Goal: Information Seeking & Learning: Learn about a topic

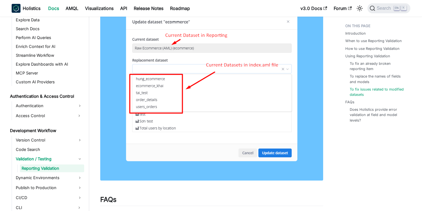
scroll to position [1240, 0]
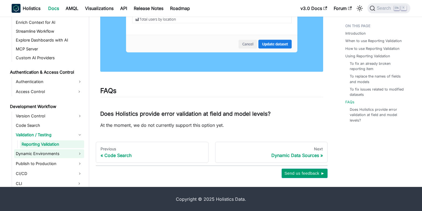
click at [58, 156] on link "Dynamic Environments" at bounding box center [49, 153] width 70 height 9
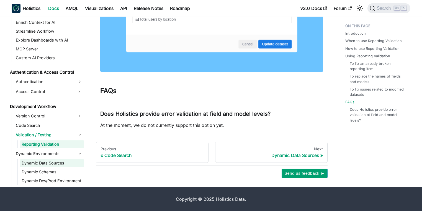
click at [55, 163] on link "Dynamic Data Sources" at bounding box center [52, 163] width 64 height 8
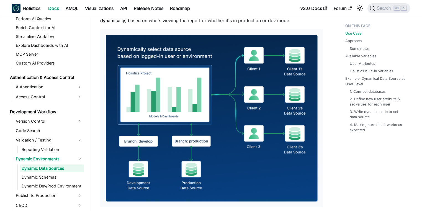
scroll to position [67, 0]
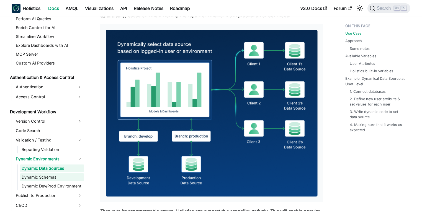
click at [33, 179] on link "Dynamic Schemas" at bounding box center [52, 178] width 64 height 8
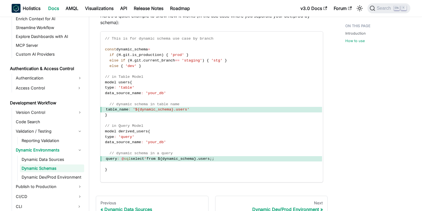
scroll to position [294, 0]
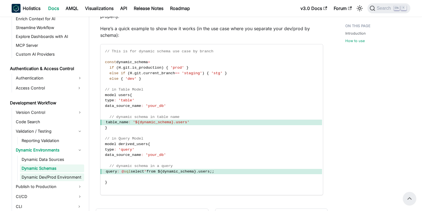
click at [64, 179] on link "Dynamic Dev/Prod Environment" at bounding box center [52, 178] width 64 height 8
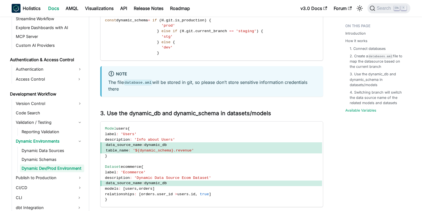
scroll to position [771, 0]
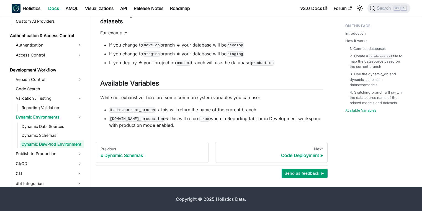
click at [64, 159] on ul "Version Control Code Search Validation / Testing Reporting Validation Dynamic E…" at bounding box center [48, 131] width 73 height 113
click at [67, 157] on link "Publish to Production" at bounding box center [49, 153] width 70 height 9
click at [65, 162] on link "Code Deployment" at bounding box center [52, 163] width 64 height 8
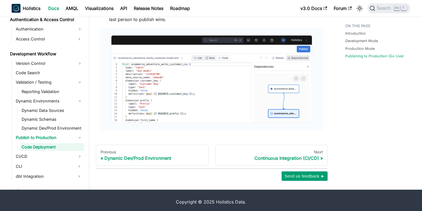
scroll to position [443, 0]
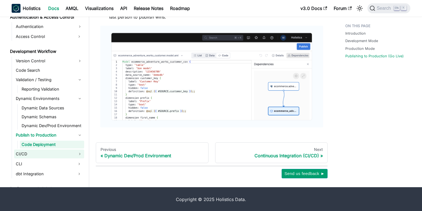
click at [27, 157] on link "CI/CD" at bounding box center [49, 154] width 70 height 9
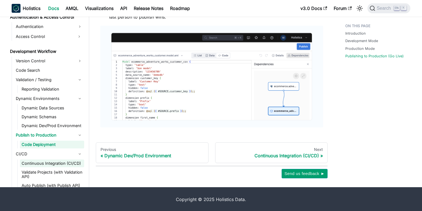
click at [33, 163] on link "Continuous Integration (CI/CD)" at bounding box center [52, 164] width 64 height 8
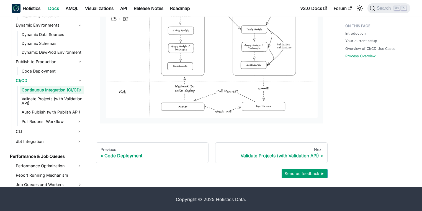
scroll to position [454, 0]
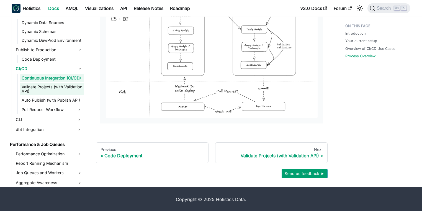
click at [52, 91] on link "Validate Projects (with Validation API)" at bounding box center [52, 89] width 64 height 12
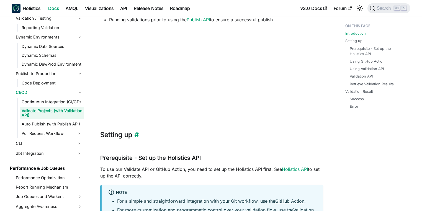
scroll to position [200, 0]
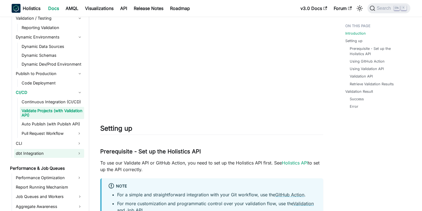
click at [38, 153] on link "dbt Integration" at bounding box center [44, 153] width 60 height 9
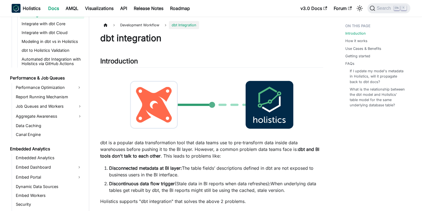
scroll to position [599, 0]
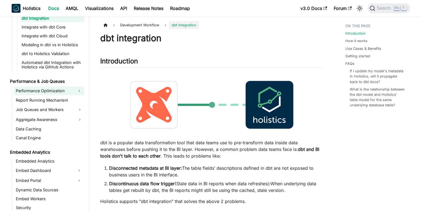
click at [67, 92] on link "Performance Optimization" at bounding box center [44, 90] width 60 height 9
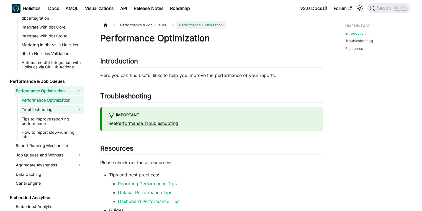
click at [53, 108] on link "Troubleshooting" at bounding box center [47, 109] width 54 height 9
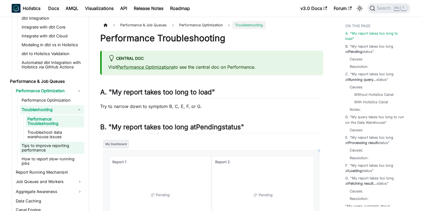
click at [48, 145] on link "Tips to improve reporting performance" at bounding box center [52, 148] width 64 height 12
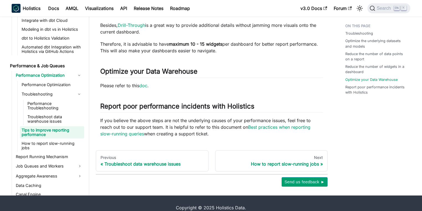
scroll to position [367, 0]
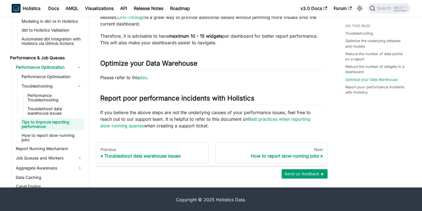
click at [59, 139] on ul "Performance Optimization Performance Optimization Troubleshooting Performance T…" at bounding box center [48, 127] width 73 height 128
click at [61, 136] on link "How to report slow-running jobs" at bounding box center [52, 138] width 64 height 12
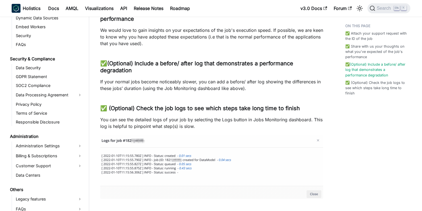
scroll to position [710, 0]
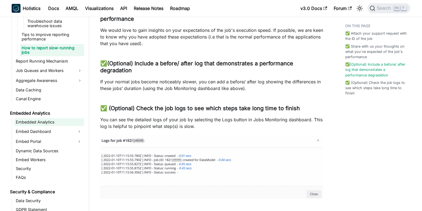
click at [49, 118] on link "Embedded Analytics" at bounding box center [49, 122] width 70 height 8
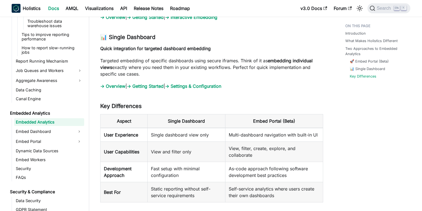
scroll to position [682, 0]
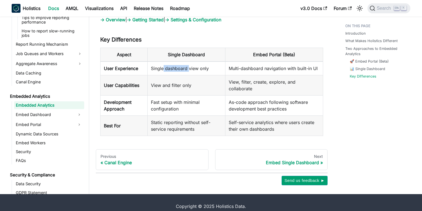
drag, startPoint x: 195, startPoint y: 66, endPoint x: 202, endPoint y: 67, distance: 7.0
click at [200, 67] on td "Single dashboard view only" at bounding box center [187, 69] width 78 height 14
click at [202, 67] on td "Single dashboard view only" at bounding box center [187, 69] width 78 height 14
click at [25, 110] on link "Embed Dashboard" at bounding box center [44, 114] width 60 height 9
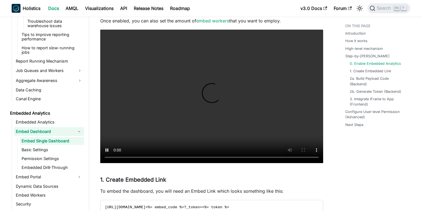
scroll to position [665, 0]
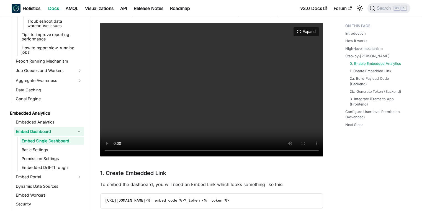
click at [235, 101] on video "Your browser does not support embedding video, but you can download it ." at bounding box center [211, 90] width 223 height 134
click at [236, 107] on video "Your browser does not support embedding video, but you can download it ." at bounding box center [211, 90] width 223 height 134
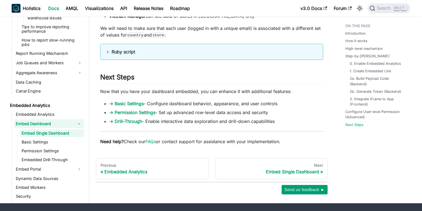
scroll to position [1900, 0]
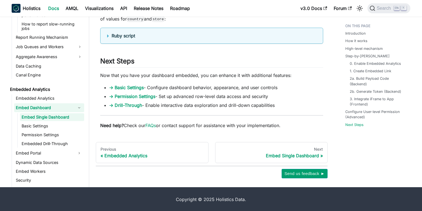
click at [58, 125] on ul "Embed Single Dashboard Basic Settings Permission Settings Embedded Drill-Through" at bounding box center [50, 130] width 67 height 34
click at [55, 122] on link "Basic Settings" at bounding box center [52, 126] width 64 height 8
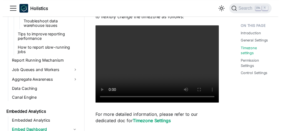
scroll to position [710, 0]
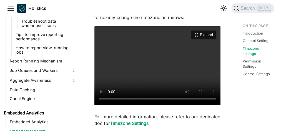
click at [142, 60] on video "Your browser does not support embedding video, but you can download it ." at bounding box center [157, 65] width 126 height 79
click at [180, 27] on video "Your browser does not support embedding video, but you can download it ." at bounding box center [157, 65] width 126 height 79
click at [58, 109] on link "Embedded Analytics" at bounding box center [40, 113] width 76 height 8
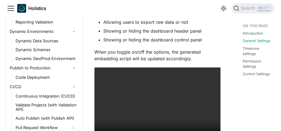
scroll to position [443, 0]
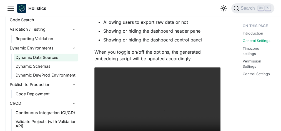
drag, startPoint x: 117, startPoint y: 66, endPoint x: 39, endPoint y: 56, distance: 79.4
click at [39, 56] on link "Dynamic Data Sources" at bounding box center [46, 58] width 64 height 8
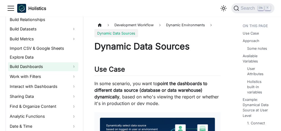
scroll to position [126, 0]
click at [35, 67] on link "Build Dashboards" at bounding box center [43, 67] width 70 height 9
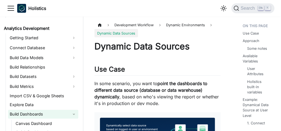
scroll to position [77, 0]
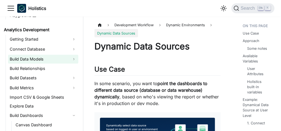
click at [31, 57] on link "Build Data Models" at bounding box center [43, 59] width 70 height 9
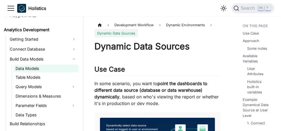
click at [29, 66] on link "Data Models" at bounding box center [46, 69] width 64 height 8
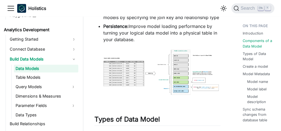
click at [100, 101] on img at bounding box center [157, 75] width 126 height 52
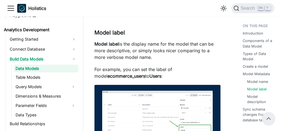
scroll to position [933, 0]
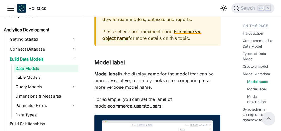
drag, startPoint x: 102, startPoint y: 60, endPoint x: 91, endPoint y: 71, distance: 15.5
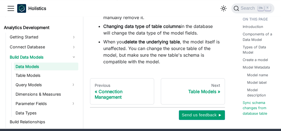
scroll to position [1553, 0]
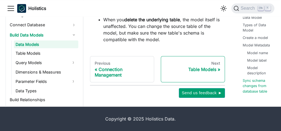
click at [201, 71] on div "Table Models" at bounding box center [192, 70] width 55 height 6
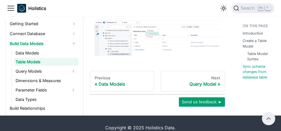
scroll to position [804, 0]
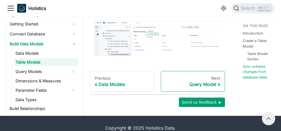
click at [192, 87] on div "Query Model" at bounding box center [192, 85] width 55 height 6
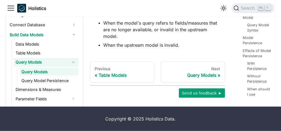
scroll to position [2668, 0]
click at [54, 80] on link "Query Model Persistence" at bounding box center [49, 81] width 58 height 8
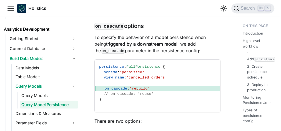
scroll to position [2527, 0]
drag, startPoint x: 125, startPoint y: 100, endPoint x: 94, endPoint y: 103, distance: 31.3
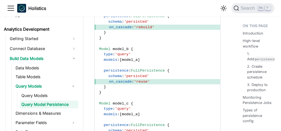
scroll to position [2975, 0]
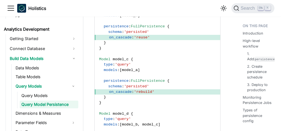
click at [193, 43] on code "Model model_a { type : 'query' persistence : FullPersistence { schema : 'persis…" at bounding box center [157, 59] width 125 height 222
click at [51, 93] on link "Query Models" at bounding box center [49, 96] width 58 height 8
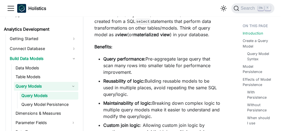
scroll to position [193, 0]
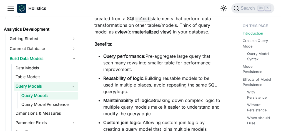
drag, startPoint x: 141, startPoint y: 75, endPoint x: 110, endPoint y: 68, distance: 31.9
click at [110, 68] on li "Query performance: Pre-aggregate large query that scan many rows into smaller t…" at bounding box center [161, 63] width 117 height 20
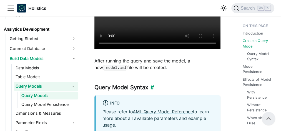
scroll to position [601, 0]
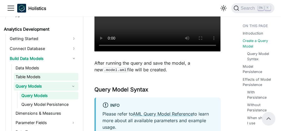
click at [43, 77] on link "Table Models" at bounding box center [46, 77] width 64 height 8
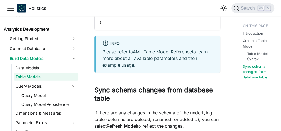
scroll to position [815, 0]
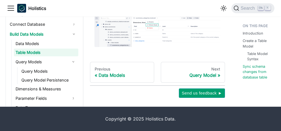
drag, startPoint x: 145, startPoint y: 85, endPoint x: 116, endPoint y: 49, distance: 45.9
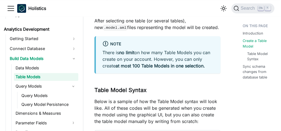
scroll to position [411, 0]
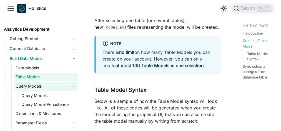
click at [47, 85] on link "Query Models" at bounding box center [41, 86] width 54 height 9
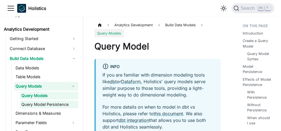
click at [60, 105] on link "Query Model Persistence" at bounding box center [49, 105] width 58 height 8
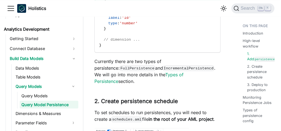
scroll to position [464, 0]
click at [152, 77] on link "Types of Persistence" at bounding box center [138, 78] width 89 height 12
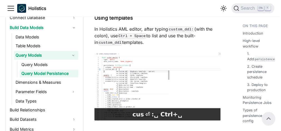
scroll to position [111, 0]
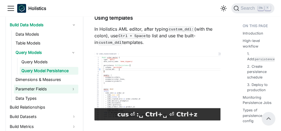
click at [54, 88] on link "Parameter Fields" at bounding box center [41, 89] width 54 height 9
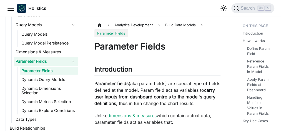
scroll to position [140, 0]
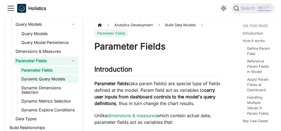
click at [50, 78] on link "Dynamic Query Models" at bounding box center [49, 79] width 58 height 8
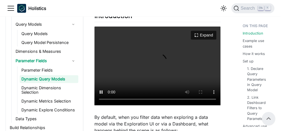
scroll to position [97, 0]
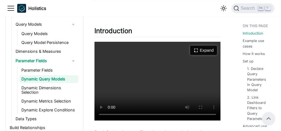
click at [200, 51] on button "Expand" at bounding box center [203, 50] width 27 height 9
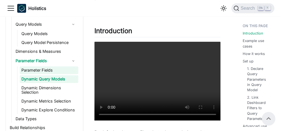
click at [61, 68] on link "Parameter Fields" at bounding box center [49, 71] width 58 height 8
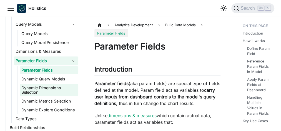
click at [58, 87] on link "Dynamic Dimensions Selection" at bounding box center [49, 90] width 58 height 12
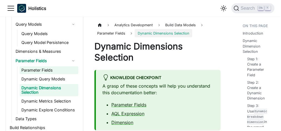
click at [58, 68] on link "Parameter Fields" at bounding box center [49, 71] width 58 height 8
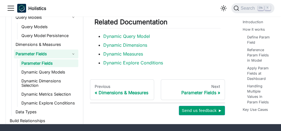
scroll to position [1823, 0]
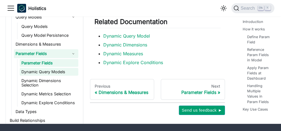
click at [61, 68] on link "Dynamic Query Models" at bounding box center [49, 72] width 58 height 8
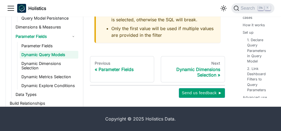
scroll to position [1986, 0]
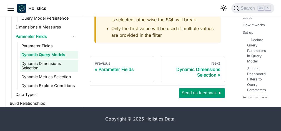
click at [41, 62] on link "Dynamic Dimensions Selection" at bounding box center [49, 66] width 58 height 12
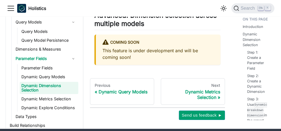
scroll to position [1204, 0]
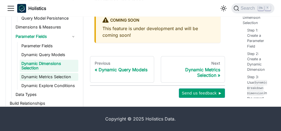
click at [54, 75] on link "Dynamic Metrics Selection" at bounding box center [49, 77] width 58 height 8
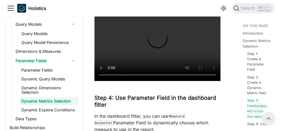
scroll to position [778, 0]
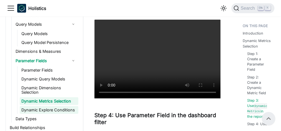
click at [59, 110] on link "Dynamic Explore Conditions" at bounding box center [49, 110] width 58 height 8
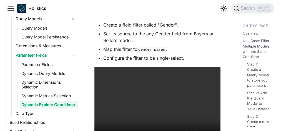
scroll to position [544, 0]
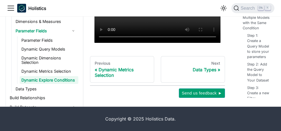
drag, startPoint x: 122, startPoint y: 86, endPoint x: 100, endPoint y: 44, distance: 48.2
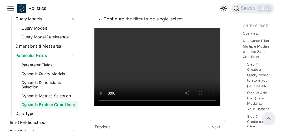
scroll to position [480, 0]
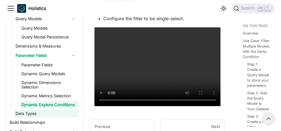
click at [32, 111] on link "Data Types" at bounding box center [46, 114] width 64 height 8
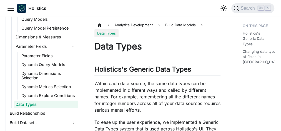
scroll to position [208, 0]
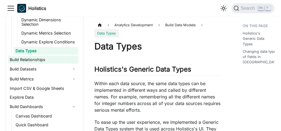
click at [55, 58] on link "Build Relationships" at bounding box center [43, 60] width 70 height 8
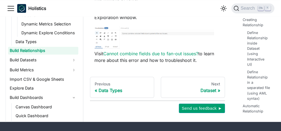
scroll to position [1480, 0]
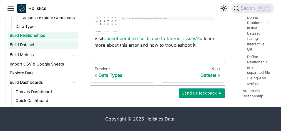
click at [54, 43] on link "Build Datasets" at bounding box center [43, 44] width 70 height 9
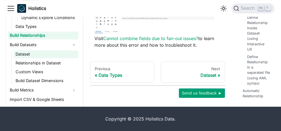
click at [46, 52] on link "Dataset" at bounding box center [46, 54] width 64 height 8
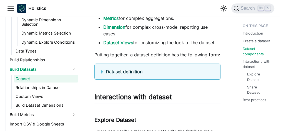
scroll to position [489, 0]
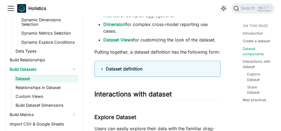
click at [103, 68] on summary "Dataset definition" at bounding box center [157, 69] width 112 height 7
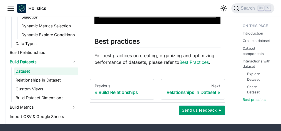
scroll to position [1248, 0]
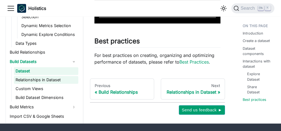
click at [58, 80] on link "Relationships in Dataset" at bounding box center [46, 80] width 64 height 8
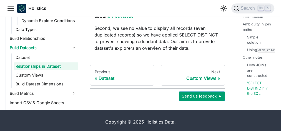
scroll to position [1519, 0]
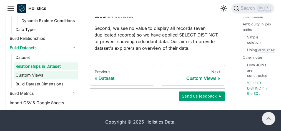
click at [44, 71] on link "Custom Views" at bounding box center [46, 75] width 64 height 8
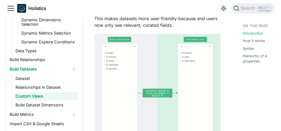
scroll to position [133, 0]
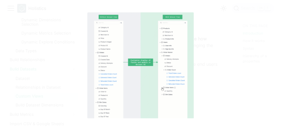
click at [133, 90] on img at bounding box center [140, 65] width 106 height 106
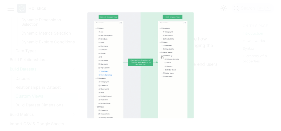
click at [133, 90] on img at bounding box center [140, 65] width 106 height 106
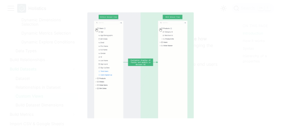
click at [133, 90] on img at bounding box center [140, 65] width 106 height 106
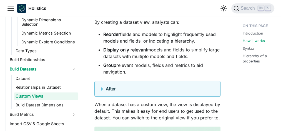
scroll to position [394, 0]
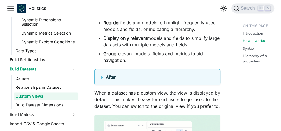
click at [101, 77] on details "After" at bounding box center [157, 77] width 126 height 16
click at [101, 77] on summary "After" at bounding box center [157, 77] width 112 height 7
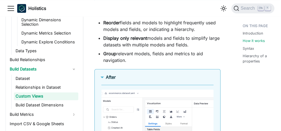
click at [101, 77] on summary "After" at bounding box center [157, 77] width 112 height 7
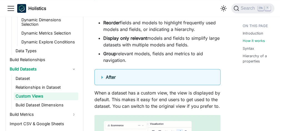
click at [101, 77] on summary "After" at bounding box center [157, 77] width 112 height 7
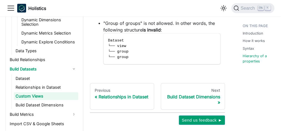
scroll to position [1642, 0]
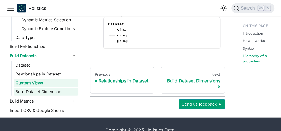
click at [57, 88] on link "Build Dataset Dimensions" at bounding box center [46, 92] width 64 height 8
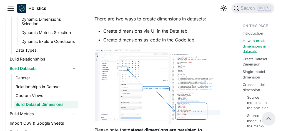
scroll to position [236, 0]
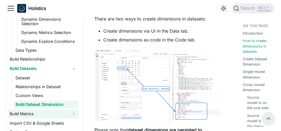
click at [62, 110] on link "Build Metrics" at bounding box center [43, 114] width 70 height 9
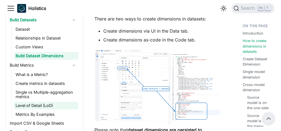
scroll to position [280, 0]
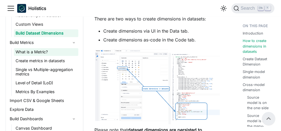
click at [40, 50] on link "What is a Metric?" at bounding box center [46, 52] width 64 height 8
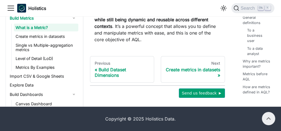
scroll to position [1680, 0]
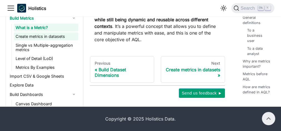
click at [72, 40] on link "Create metrics in datasets" at bounding box center [46, 37] width 64 height 8
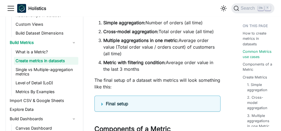
scroll to position [291, 0]
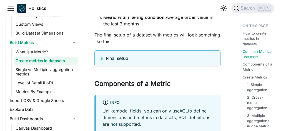
click at [101, 58] on summary "Final setup" at bounding box center [157, 58] width 112 height 7
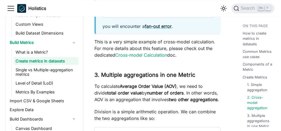
scroll to position [1529, 0]
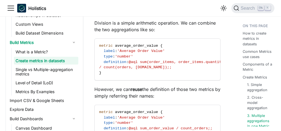
scroll to position [1620, 0]
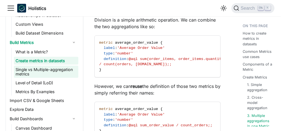
click at [66, 72] on link "Single vs Multiple-aggregation metrics" at bounding box center [46, 72] width 64 height 12
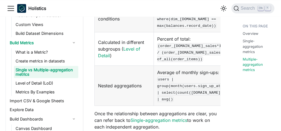
scroll to position [512, 0]
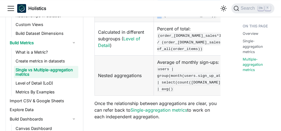
drag, startPoint x: 143, startPoint y: 90, endPoint x: 143, endPoint y: 74, distance: 16.1
click at [143, 22] on tr "Related through some conditions Bank balance: sum(balances.bank_balance) | wher…" at bounding box center [185, 6] width 180 height 34
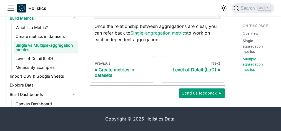
scroll to position [625, 0]
click at [46, 63] on link "Level of Detail (LoD)" at bounding box center [46, 59] width 64 height 8
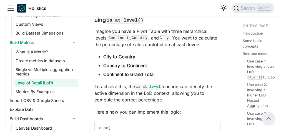
scroll to position [2804, 0]
drag, startPoint x: 123, startPoint y: 90, endPoint x: 106, endPoint y: 97, distance: 18.4
click at [106, 97] on p "To achieve this, the is_at_level function can identify the active dimension in …" at bounding box center [157, 94] width 126 height 20
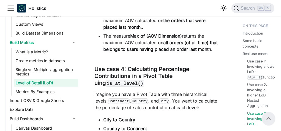
scroll to position [2721, 0]
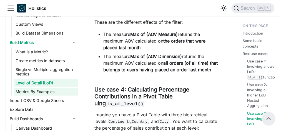
click at [45, 92] on link "Metrics By Examples" at bounding box center [46, 92] width 64 height 8
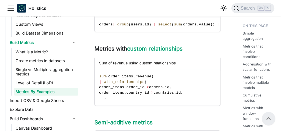
scroll to position [698, 0]
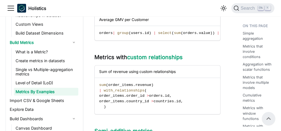
drag, startPoint x: 159, startPoint y: 65, endPoint x: 128, endPoint y: 52, distance: 34.4
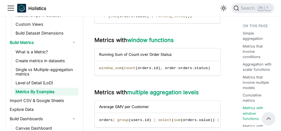
scroll to position [609, 0]
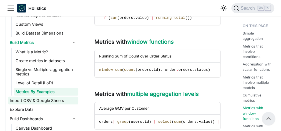
click at [53, 100] on link "Import CSV & Google Sheets" at bounding box center [43, 101] width 70 height 8
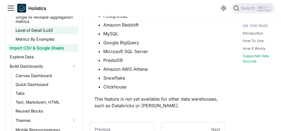
scroll to position [333, 0]
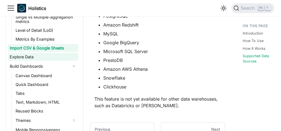
click at [46, 56] on link "Explore Data" at bounding box center [43, 57] width 70 height 8
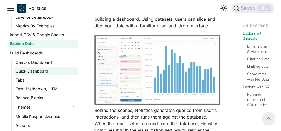
scroll to position [346, 0]
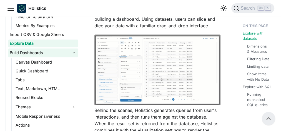
click at [69, 54] on link "Build Dashboards" at bounding box center [43, 53] width 70 height 9
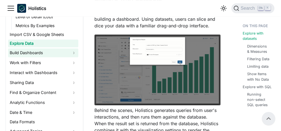
click at [69, 54] on link "Build Dashboards" at bounding box center [43, 53] width 70 height 9
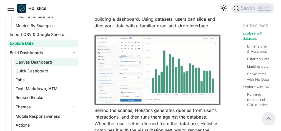
click at [50, 63] on link "Canvas Dashboard" at bounding box center [46, 62] width 64 height 8
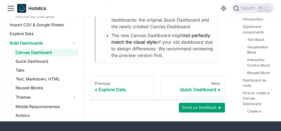
scroll to position [2239, 0]
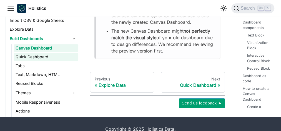
click at [40, 53] on link "Quick Dashboard" at bounding box center [46, 57] width 64 height 8
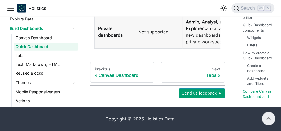
scroll to position [1873, 0]
click at [31, 60] on link "Tabs" at bounding box center [46, 56] width 64 height 8
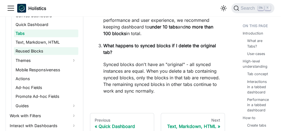
scroll to position [392, 0]
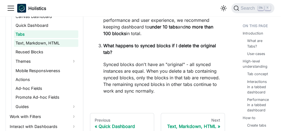
click at [51, 44] on link "Text, Markdown, HTML" at bounding box center [46, 43] width 64 height 8
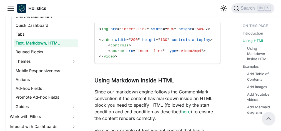
scroll to position [295, 0]
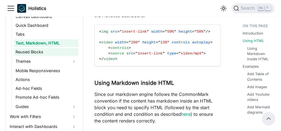
click at [48, 50] on link "Reused Blocks" at bounding box center [46, 52] width 64 height 8
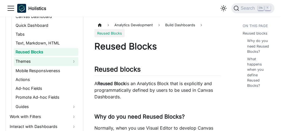
click at [40, 64] on link "Themes" at bounding box center [46, 61] width 64 height 9
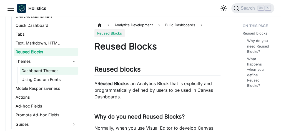
click at [46, 70] on link "Dashboard Themes" at bounding box center [49, 71] width 58 height 8
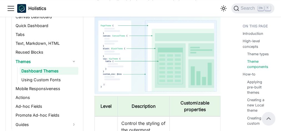
scroll to position [515, 0]
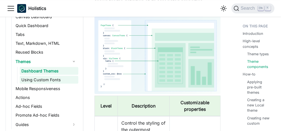
click at [51, 79] on link "Using Custom Fonts" at bounding box center [49, 80] width 58 height 8
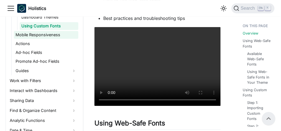
scroll to position [447, 0]
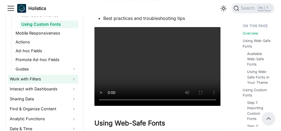
click at [34, 79] on link "Work with Filters" at bounding box center [43, 79] width 70 height 9
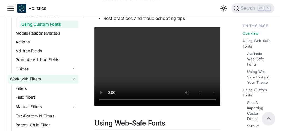
click at [34, 79] on link "Work with Filters" at bounding box center [43, 79] width 70 height 9
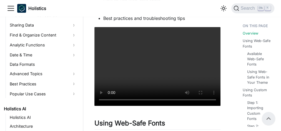
scroll to position [522, 0]
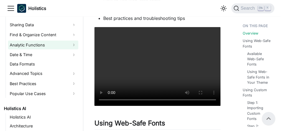
click at [35, 41] on link "Analytic Functions" at bounding box center [43, 44] width 70 height 9
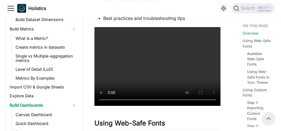
scroll to position [291, 0]
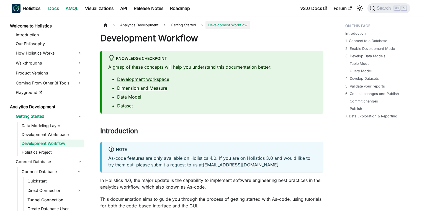
click at [74, 7] on link "AMQL" at bounding box center [71, 8] width 19 height 9
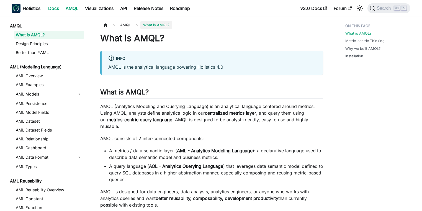
click at [54, 8] on link "Docs" at bounding box center [53, 8] width 17 height 9
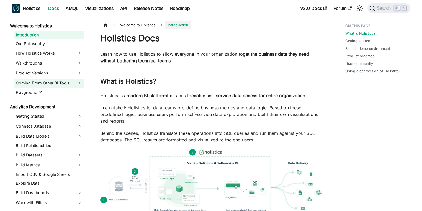
click at [78, 82] on link "Coming From Other BI Tools" at bounding box center [49, 83] width 70 height 9
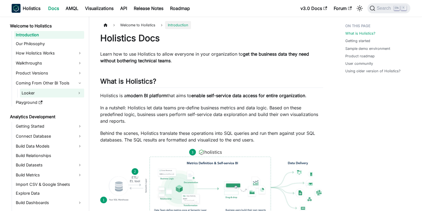
click at [77, 92] on button "Expand sidebar category 'Looker'" at bounding box center [79, 93] width 10 height 9
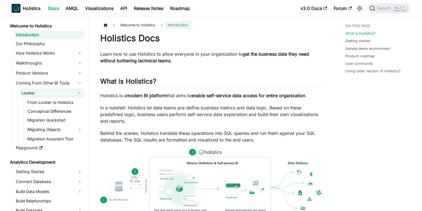
click at [78, 92] on button "Collapse sidebar category 'Looker'" at bounding box center [79, 93] width 10 height 9
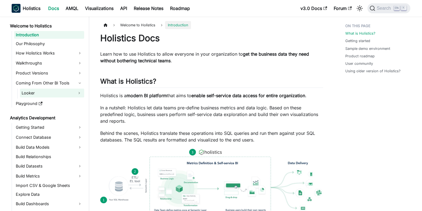
click at [78, 92] on button "Expand sidebar category 'Looker'" at bounding box center [79, 93] width 10 height 9
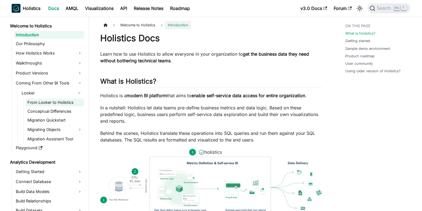
click at [57, 100] on link "From Looker to Holistics" at bounding box center [55, 103] width 58 height 8
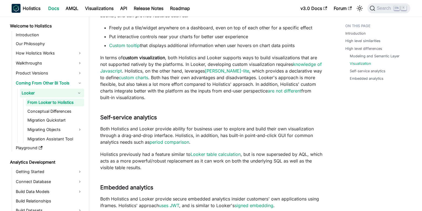
scroll to position [667, 0]
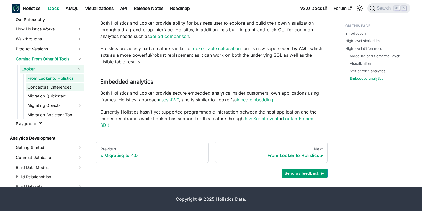
click at [52, 85] on link "Conceptual Differences" at bounding box center [55, 87] width 58 height 8
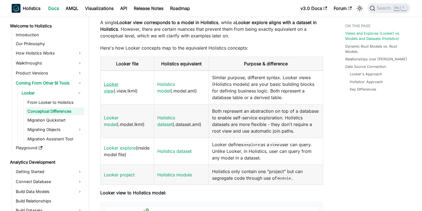
scroll to position [136, 0]
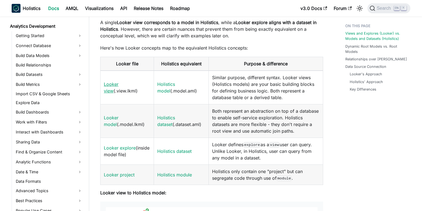
click at [118, 90] on link "Looker view" at bounding box center [111, 87] width 15 height 12
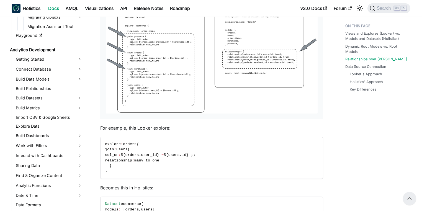
scroll to position [133, 0]
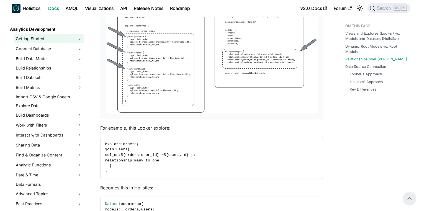
click at [44, 37] on link "Getting Started" at bounding box center [49, 38] width 70 height 9
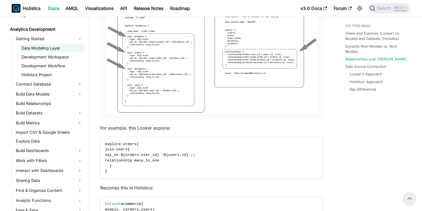
click at [43, 45] on link "Data Modeling Layer" at bounding box center [52, 48] width 64 height 8
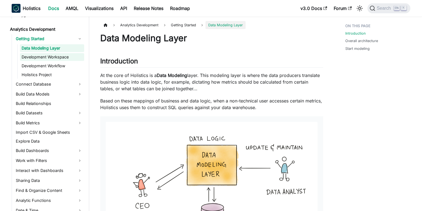
click at [56, 60] on link "Development Workspace" at bounding box center [52, 57] width 64 height 8
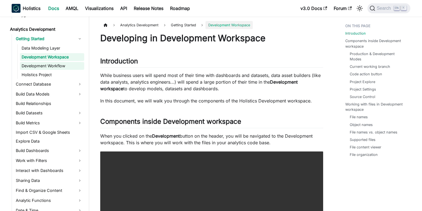
click at [51, 65] on link "Development Workflow" at bounding box center [52, 66] width 64 height 8
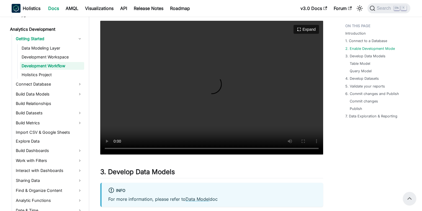
scroll to position [399, 0]
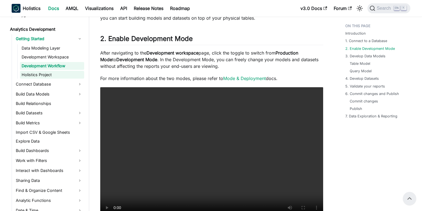
click at [35, 71] on link "Holistics Project" at bounding box center [52, 75] width 64 height 8
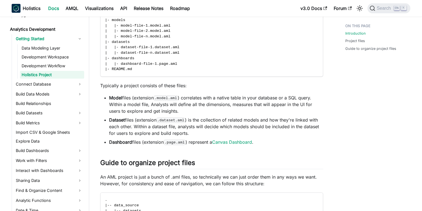
scroll to position [309, 0]
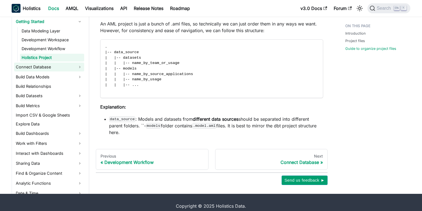
click at [34, 63] on link "Connect Database" at bounding box center [49, 67] width 70 height 9
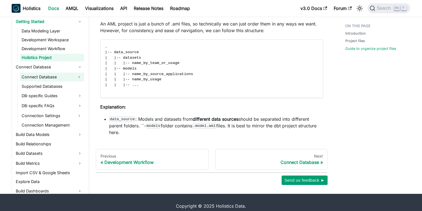
click at [37, 73] on link "Connect Database" at bounding box center [47, 77] width 54 height 9
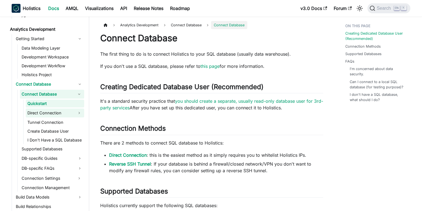
click at [57, 113] on link "Direct Connection" at bounding box center [50, 113] width 49 height 9
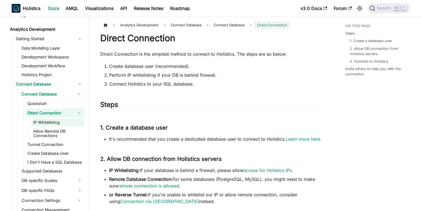
click at [54, 120] on link "IP Whitelisting" at bounding box center [58, 123] width 53 height 8
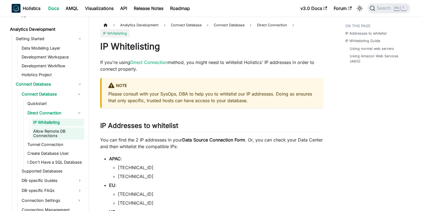
click at [54, 132] on link "Allow Remote DB Connections" at bounding box center [58, 134] width 53 height 12
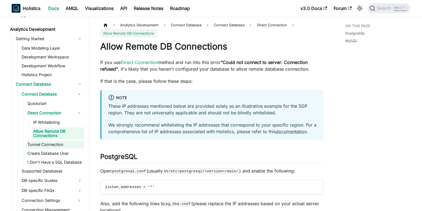
click at [52, 142] on link "Tunnel Connection" at bounding box center [55, 145] width 58 height 8
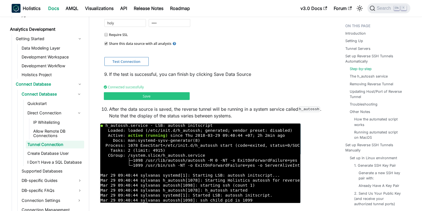
scroll to position [865, 0]
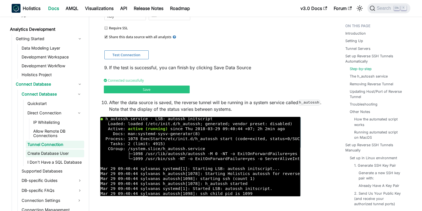
click at [43, 151] on link "Create Database User" at bounding box center [55, 154] width 58 height 8
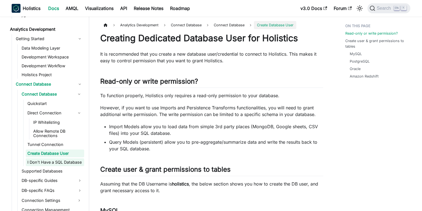
click at [46, 162] on link "I Don't Have a SQL Database" at bounding box center [55, 163] width 58 height 8
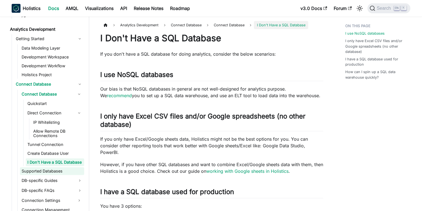
click at [48, 172] on link "Supported Databases" at bounding box center [52, 171] width 64 height 8
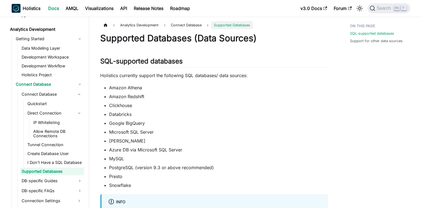
scroll to position [136, 0]
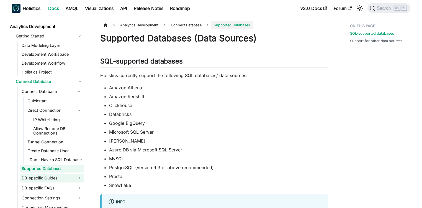
click at [49, 177] on link "DB-specific Guides" at bounding box center [52, 178] width 64 height 9
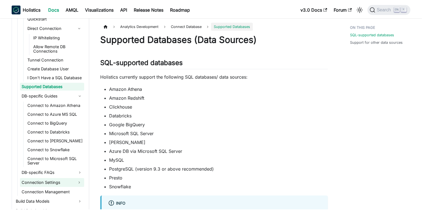
scroll to position [269, 0]
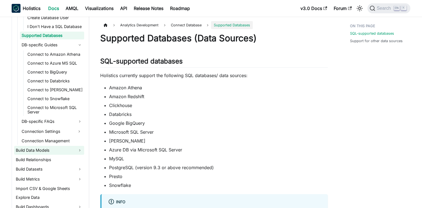
click at [42, 149] on link "Build Data Models" at bounding box center [49, 150] width 70 height 9
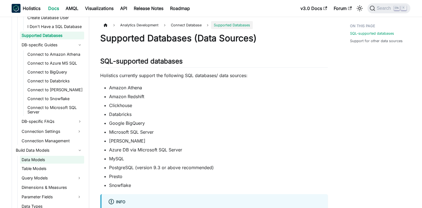
click at [50, 156] on li "Build Data Models Data Models Table Models Query Models Dimensions & Measures P…" at bounding box center [49, 178] width 70 height 64
click at [51, 159] on link "Data Models" at bounding box center [52, 160] width 64 height 8
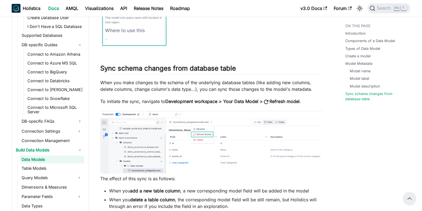
scroll to position [1550, 0]
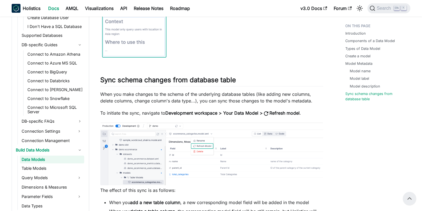
click at [55, 163] on link "Data Models" at bounding box center [52, 160] width 64 height 8
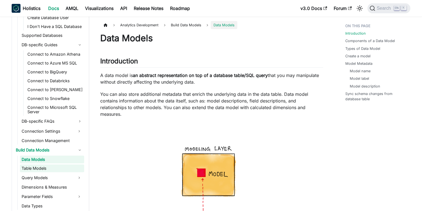
click at [55, 165] on link "Table Models" at bounding box center [52, 169] width 64 height 8
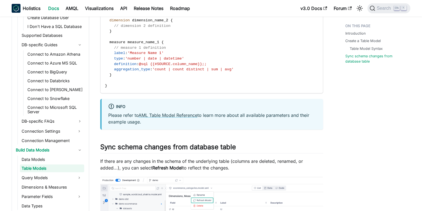
scroll to position [853, 0]
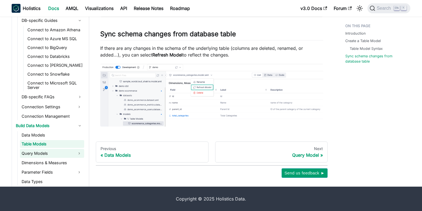
click at [53, 151] on link "Query Models" at bounding box center [47, 153] width 54 height 9
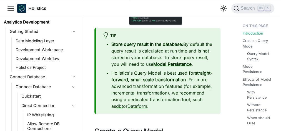
scroll to position [140, 0]
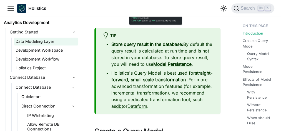
click at [51, 38] on link "Data Modeling Layer" at bounding box center [46, 42] width 64 height 8
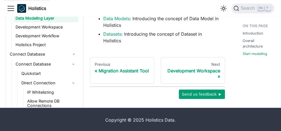
scroll to position [395, 0]
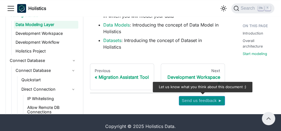
click at [185, 100] on span "Send us feedback ►" at bounding box center [201, 100] width 40 height 7
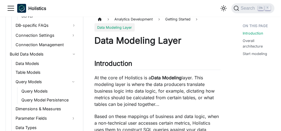
scroll to position [0, 0]
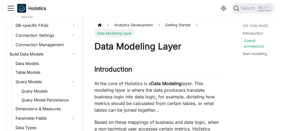
click at [244, 42] on link "Overall architecture" at bounding box center [257, 43] width 29 height 11
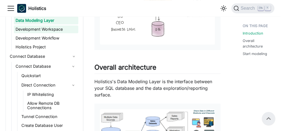
scroll to position [124, 0]
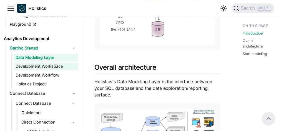
click at [47, 64] on link "Development Workspace" at bounding box center [46, 67] width 64 height 8
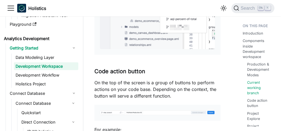
scroll to position [576, 0]
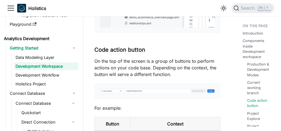
drag, startPoint x: 123, startPoint y: 88, endPoint x: 112, endPoint y: 99, distance: 15.9
click at [112, 99] on div at bounding box center [157, 91] width 126 height 16
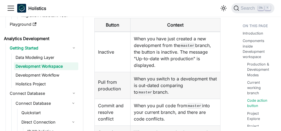
scroll to position [683, 0]
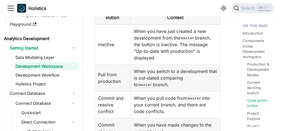
drag, startPoint x: 112, startPoint y: 99, endPoint x: 99, endPoint y: 104, distance: 13.7
click at [99, 104] on td "Commit and resolve conflict" at bounding box center [113, 105] width 36 height 27
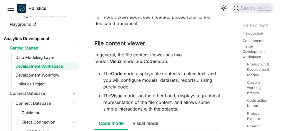
scroll to position [2103, 0]
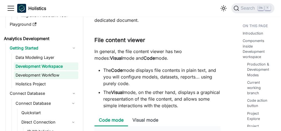
click at [39, 74] on link "Development Workflow" at bounding box center [46, 76] width 64 height 8
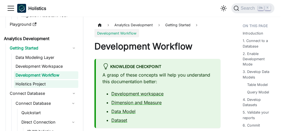
click at [37, 84] on link "Holistics Project" at bounding box center [46, 84] width 64 height 8
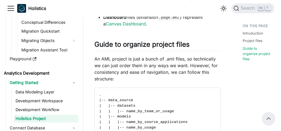
scroll to position [90, 0]
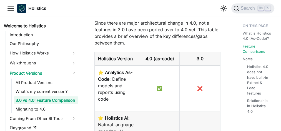
scroll to position [511, 0]
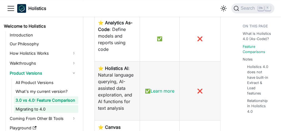
click at [42, 106] on ul "All Product Versions What's my current version? 3.0 vs 4.0: Feature Comparison …" at bounding box center [44, 96] width 67 height 34
click at [42, 106] on link "Migrating to 4.0" at bounding box center [46, 109] width 64 height 8
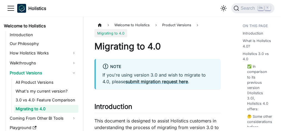
scroll to position [4, 0]
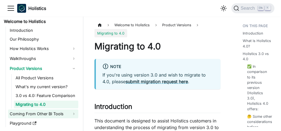
click at [51, 117] on link "Coming From Other BI Tools" at bounding box center [43, 114] width 70 height 9
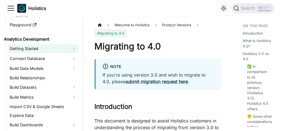
scroll to position [114, 0]
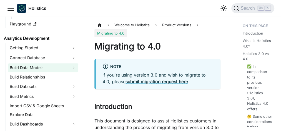
click at [46, 68] on link "Build Data Models" at bounding box center [43, 67] width 70 height 9
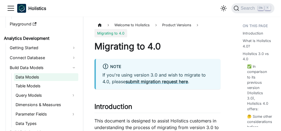
click at [36, 78] on link "Data Models" at bounding box center [46, 77] width 64 height 8
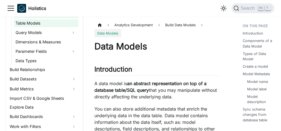
scroll to position [185, 0]
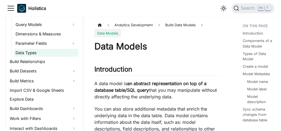
click at [47, 52] on link "Data Types" at bounding box center [46, 53] width 64 height 8
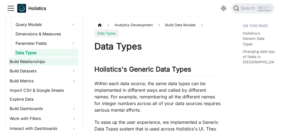
click at [44, 64] on link "Build Relationships" at bounding box center [43, 62] width 70 height 8
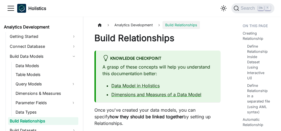
scroll to position [125, 0]
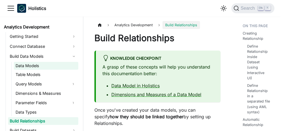
click at [52, 66] on link "Data Models" at bounding box center [46, 66] width 64 height 8
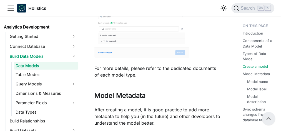
scroll to position [623, 0]
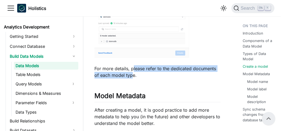
drag, startPoint x: 133, startPoint y: 78, endPoint x: 133, endPoint y: 58, distance: 20.5
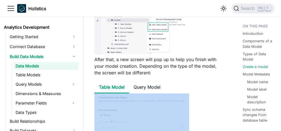
scroll to position [527, 0]
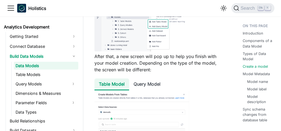
click at [111, 91] on li "Table Model" at bounding box center [111, 85] width 35 height 12
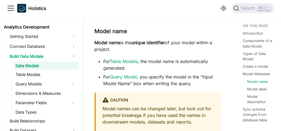
scroll to position [832, 0]
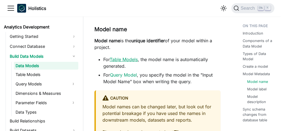
click at [128, 62] on link "Table Models" at bounding box center [123, 60] width 28 height 6
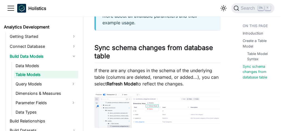
scroll to position [743, 0]
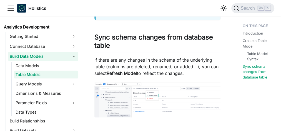
click at [76, 55] on link "Build Data Models" at bounding box center [43, 56] width 70 height 9
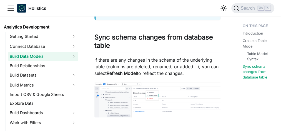
click at [76, 55] on link "Build Data Models" at bounding box center [43, 56] width 70 height 9
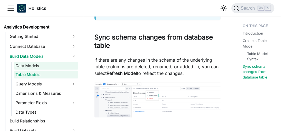
click at [75, 65] on link "Data Models" at bounding box center [46, 66] width 64 height 8
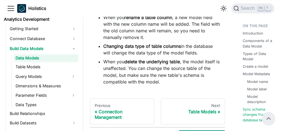
scroll to position [1504, 0]
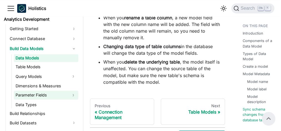
click at [55, 93] on link "Parameter Fields" at bounding box center [41, 95] width 54 height 9
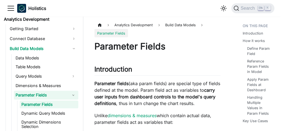
scroll to position [10, 0]
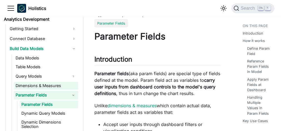
click at [52, 82] on link "Dimensions & Measures" at bounding box center [46, 86] width 64 height 8
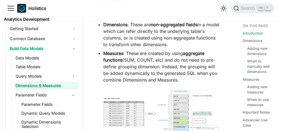
scroll to position [71, 0]
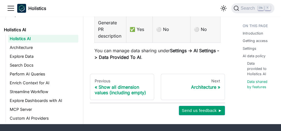
scroll to position [1042, 0]
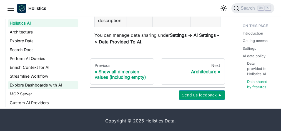
click at [50, 86] on link "Explore Dashboards with AI" at bounding box center [43, 85] width 70 height 8
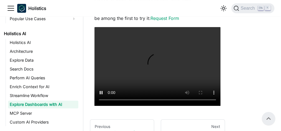
scroll to position [75, 0]
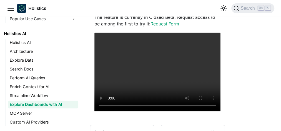
drag, startPoint x: 123, startPoint y: 84, endPoint x: 152, endPoint y: 116, distance: 43.0
click at [152, 116] on div "Holistics AI Explore Dashboards with AI Explore Dashboards with AI You can inst…" at bounding box center [157, 53] width 135 height 215
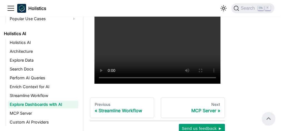
scroll to position [102, 0]
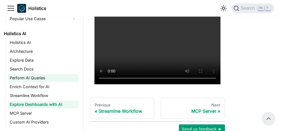
click at [52, 78] on link "Perform AI Queries" at bounding box center [43, 78] width 70 height 8
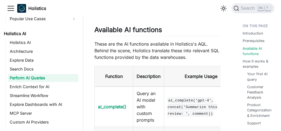
scroll to position [302, 0]
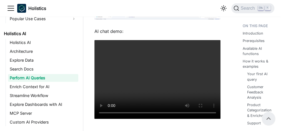
click at [124, 98] on video "Your browser does not support embedding video, but you can download it ." at bounding box center [157, 79] width 126 height 79
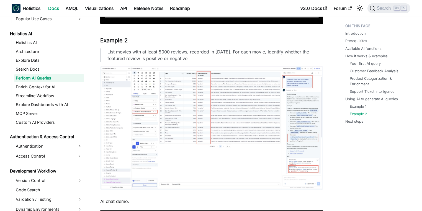
scroll to position [273, 0]
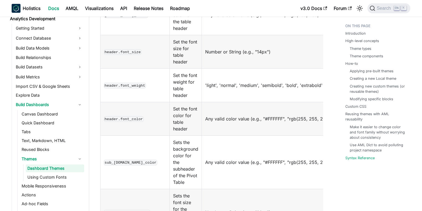
scroll to position [5004, 0]
